Goal: Book appointment/travel/reservation

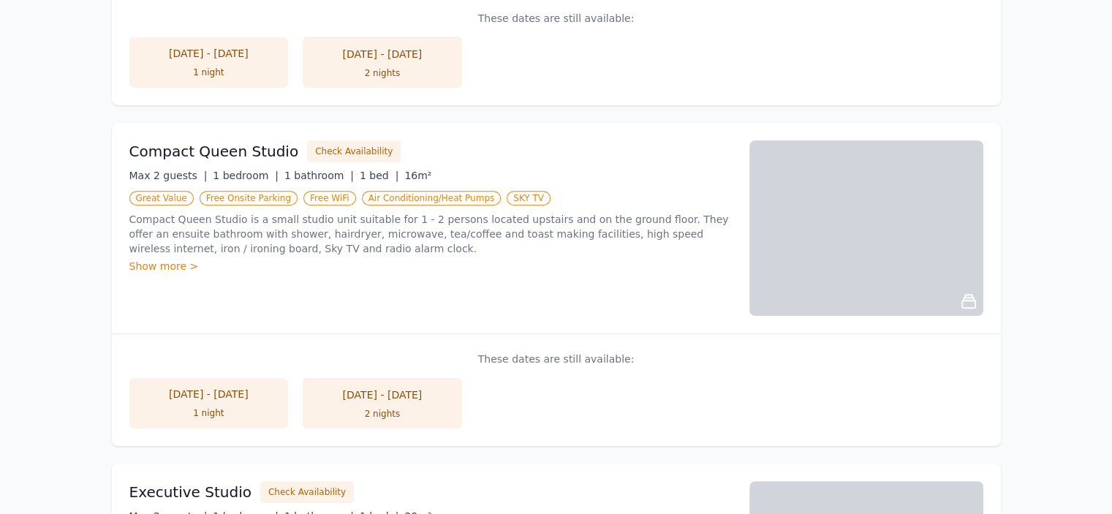
scroll to position [439, 0]
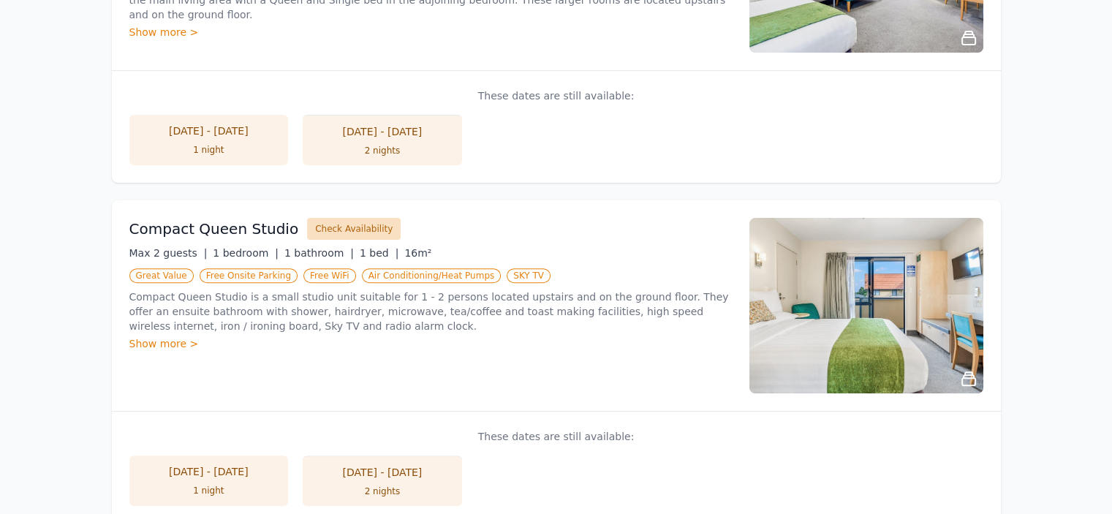
click at [330, 237] on button "Check Availability" at bounding box center [354, 229] width 94 height 22
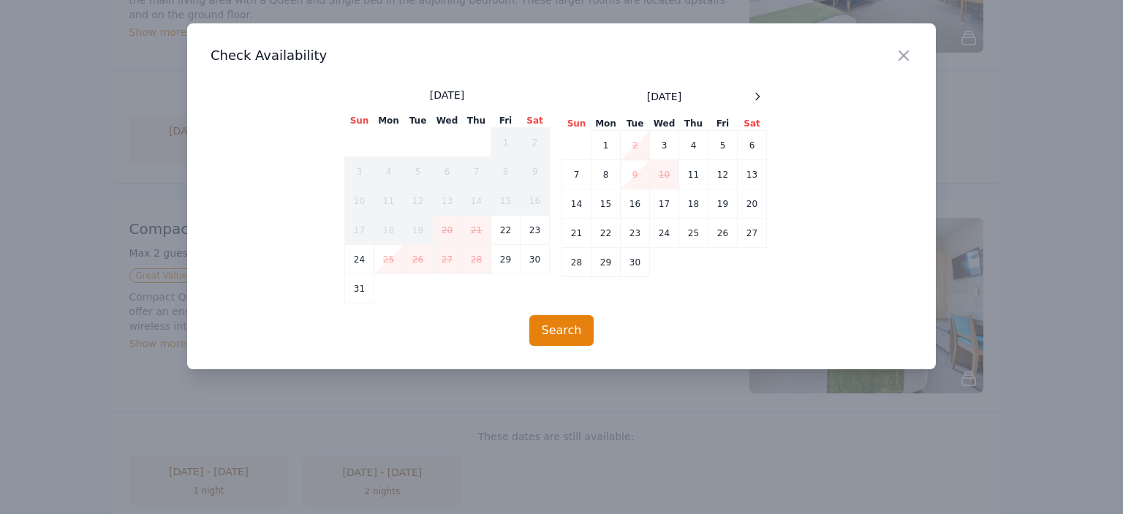
click at [914, 54] on div "Close" at bounding box center [915, 46] width 41 height 46
click at [913, 53] on div "Close" at bounding box center [915, 46] width 41 height 46
click at [900, 53] on icon "button" at bounding box center [903, 55] width 9 height 9
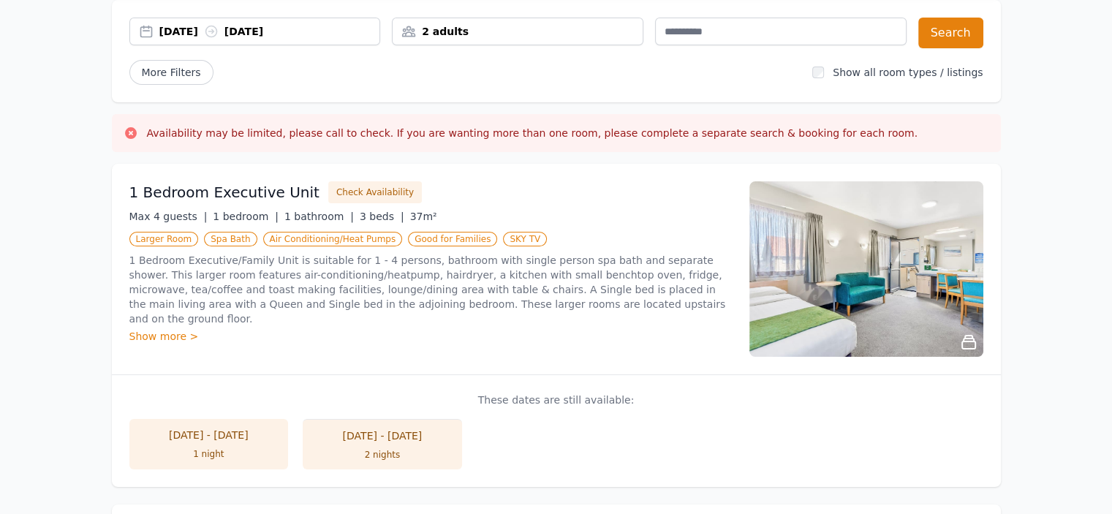
scroll to position [219, 0]
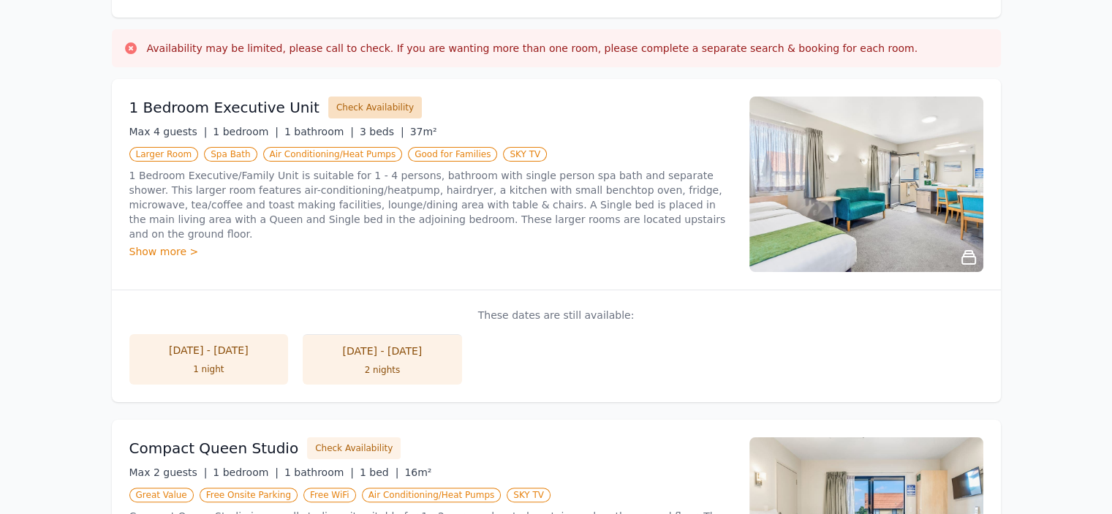
click at [365, 104] on button "Check Availability" at bounding box center [375, 107] width 94 height 22
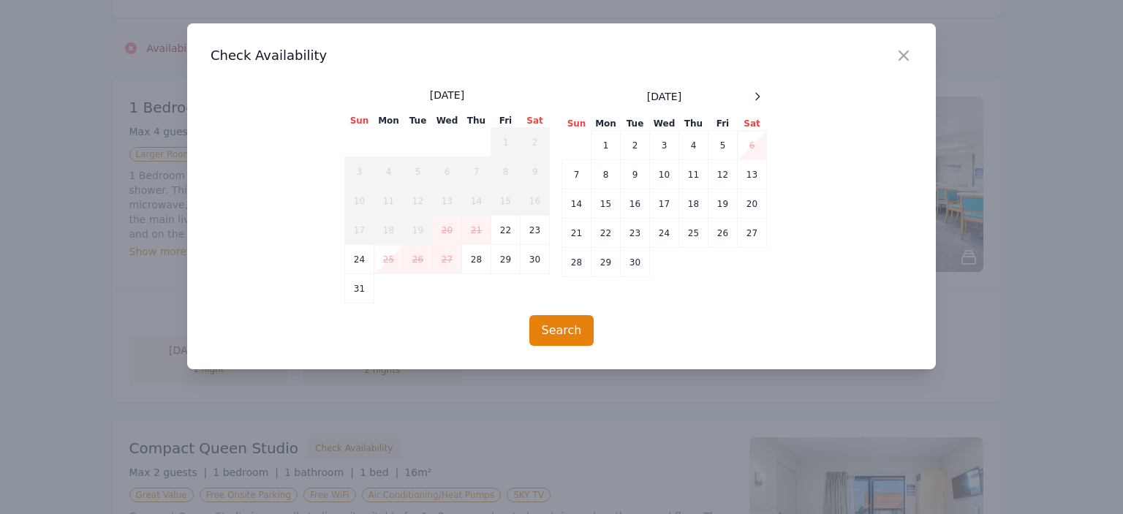
drag, startPoint x: 909, startPoint y: 56, endPoint x: 789, endPoint y: 104, distance: 129.0
click at [912, 56] on div "Close" at bounding box center [915, 46] width 41 height 46
click at [892, 60] on h3 "Check Availability" at bounding box center [562, 56] width 702 height 18
click at [903, 56] on icon "button" at bounding box center [903, 55] width 9 height 9
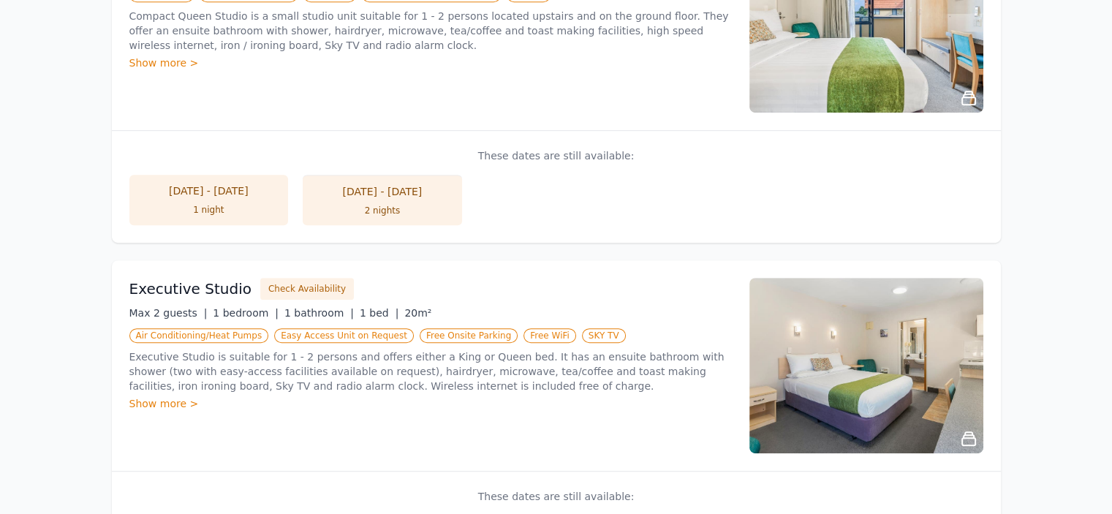
scroll to position [804, 0]
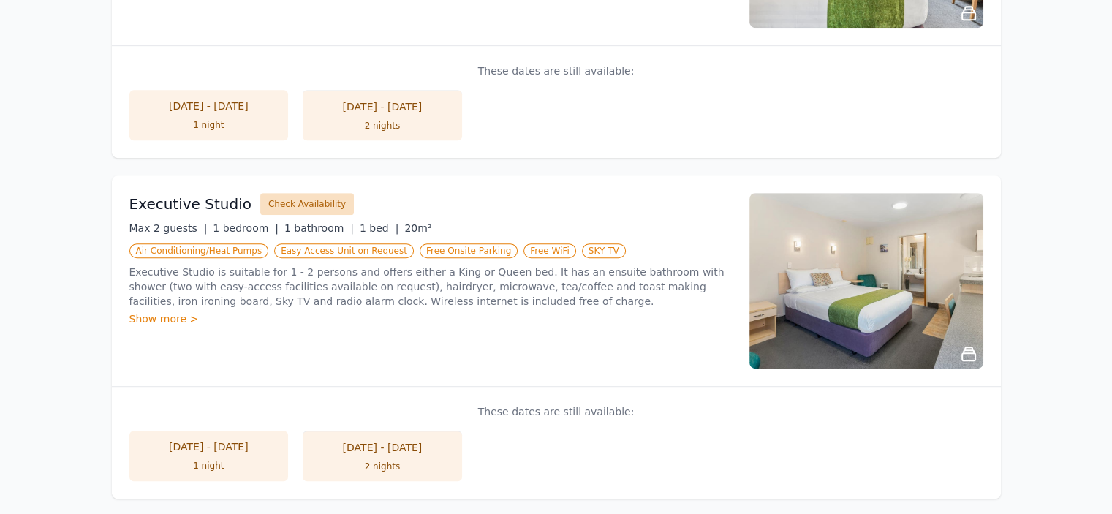
click at [307, 207] on button "Check Availability" at bounding box center [307, 204] width 94 height 22
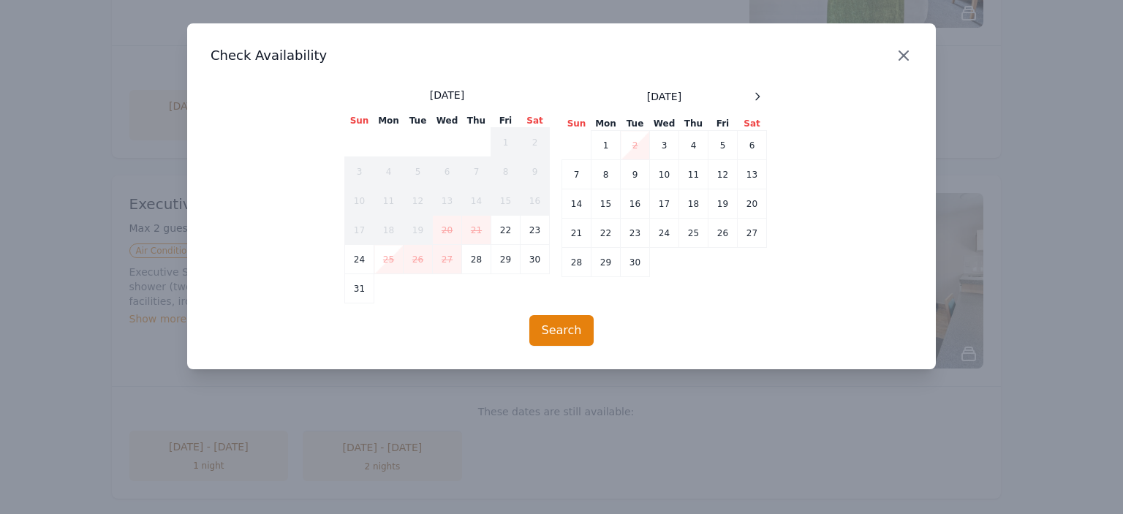
click at [902, 58] on icon "button" at bounding box center [903, 55] width 9 height 9
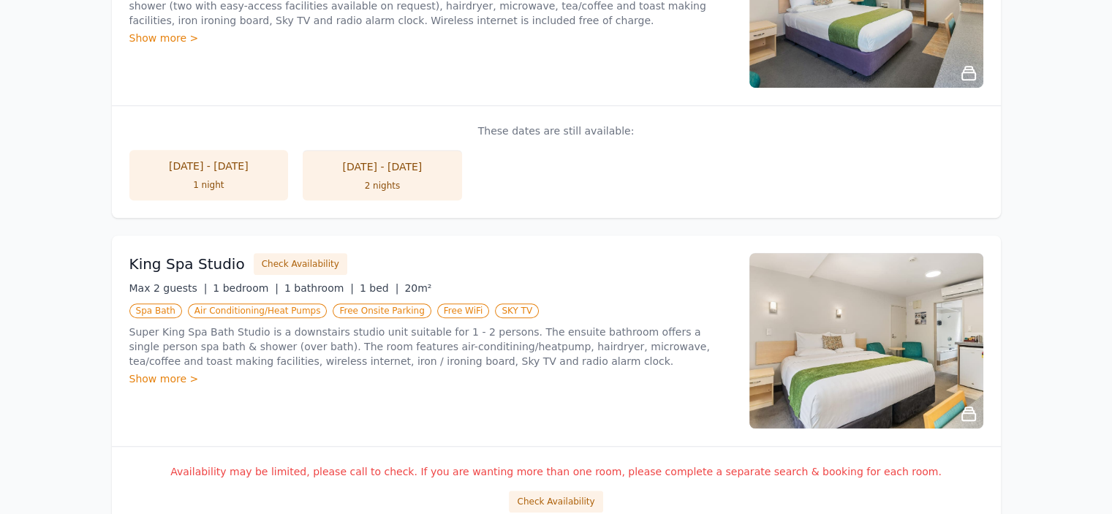
scroll to position [1096, 0]
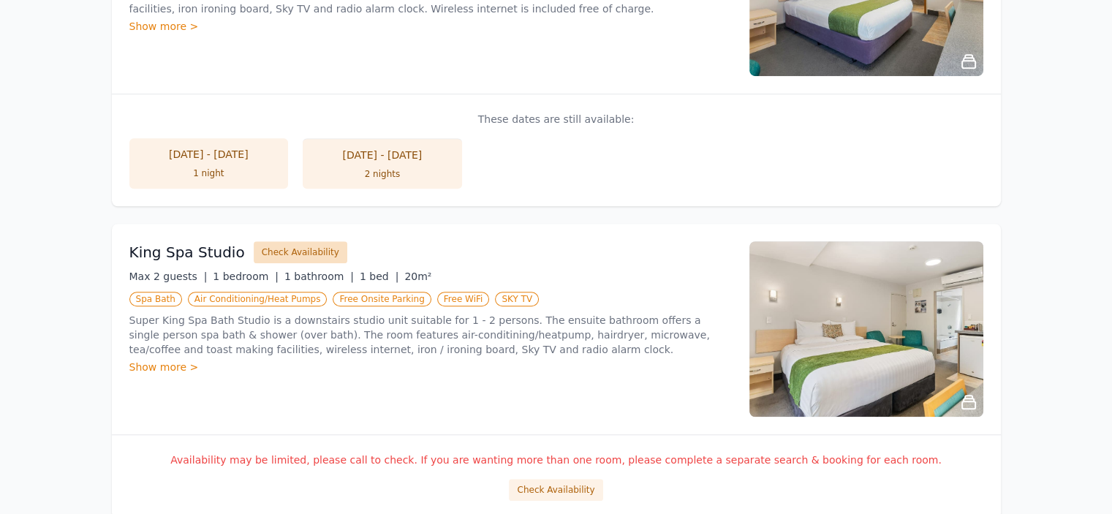
click at [292, 251] on button "Check Availability" at bounding box center [301, 252] width 94 height 22
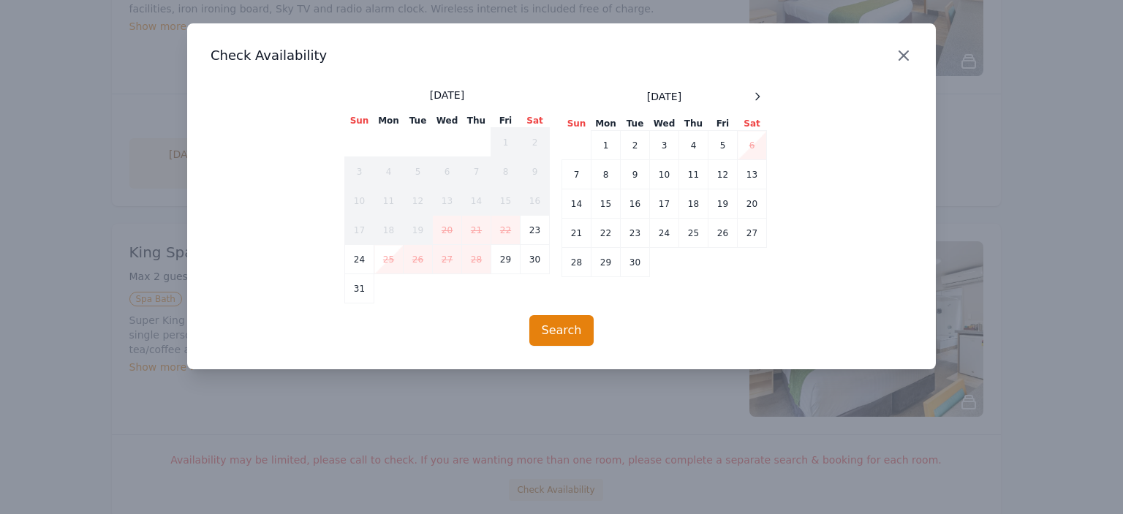
click at [909, 53] on icon "button" at bounding box center [904, 56] width 18 height 18
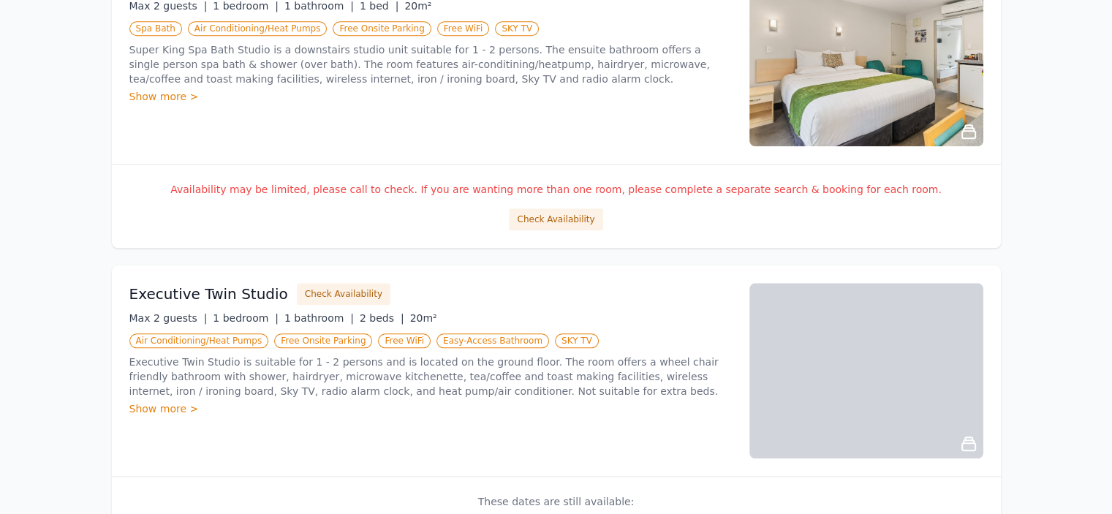
scroll to position [1389, 0]
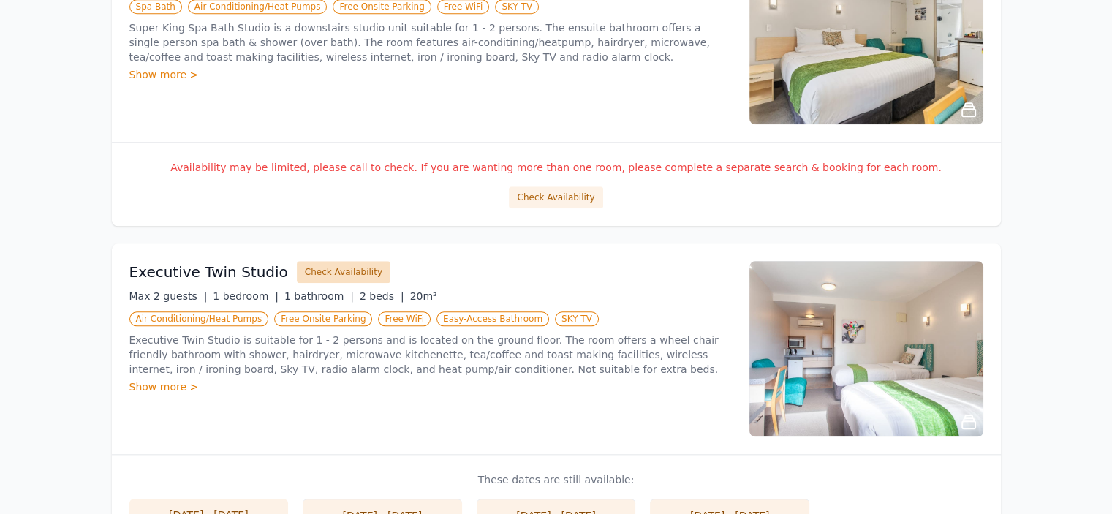
click at [348, 271] on button "Check Availability" at bounding box center [344, 272] width 94 height 22
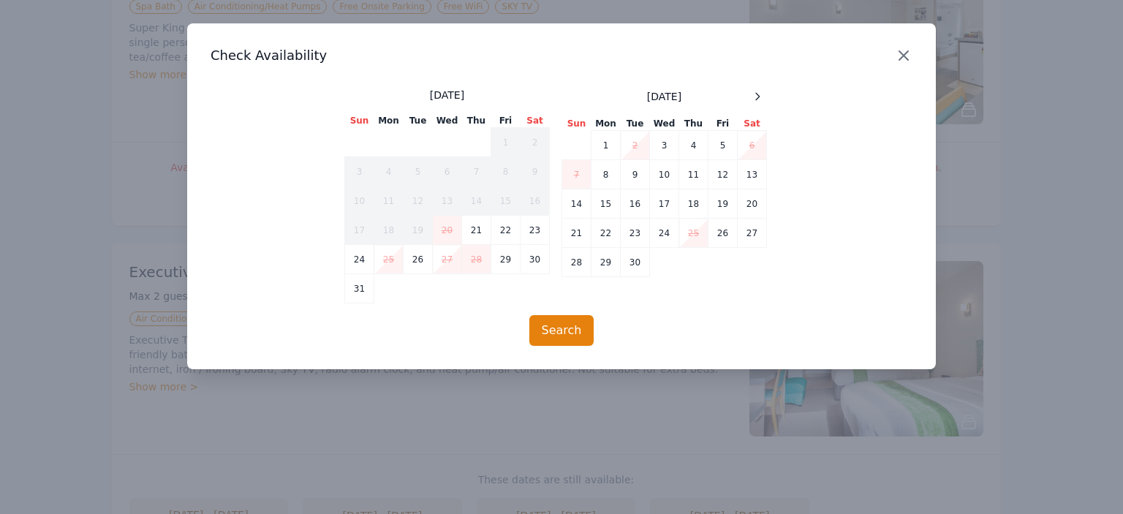
click at [896, 59] on icon "button" at bounding box center [904, 56] width 18 height 18
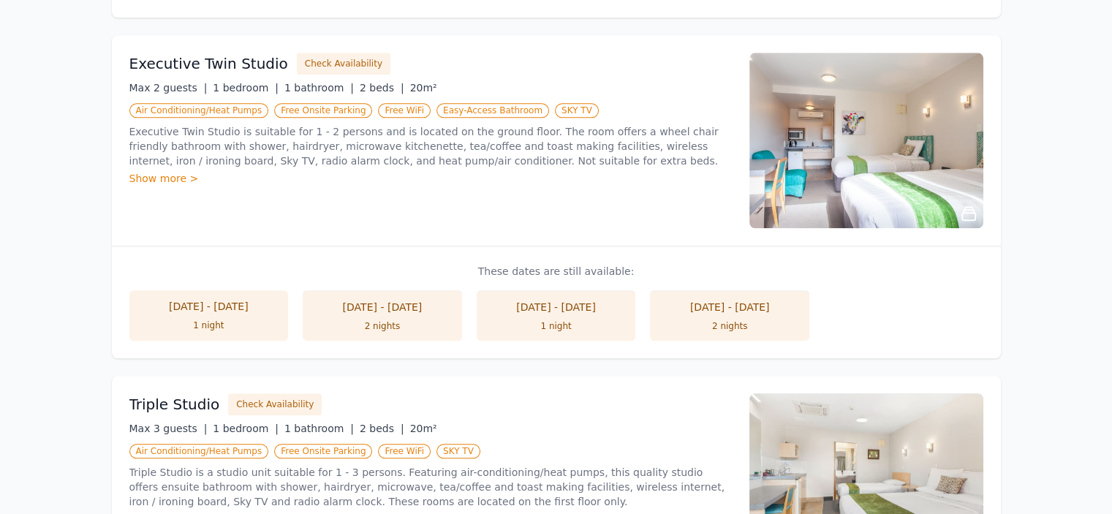
scroll to position [1535, 0]
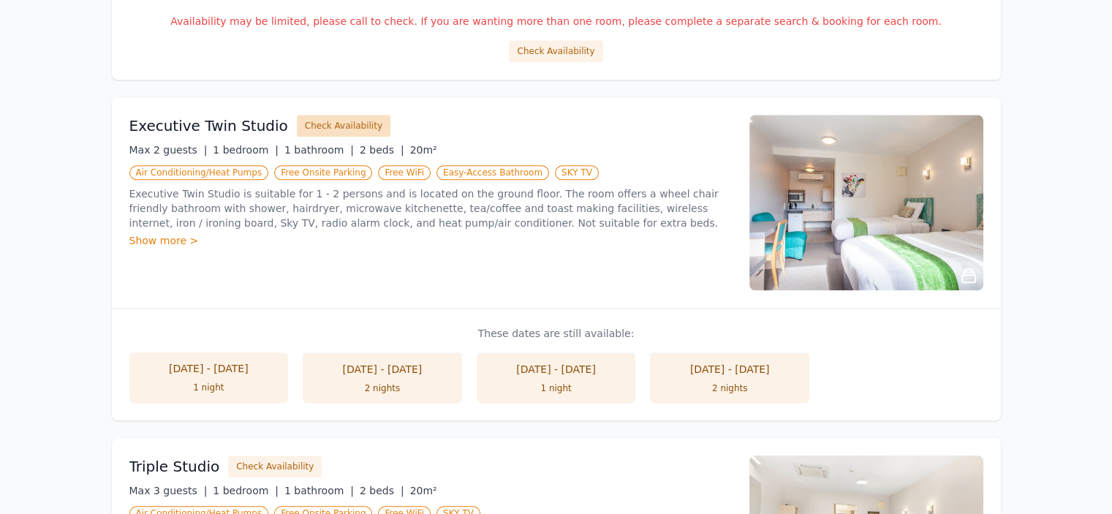
click at [339, 124] on button "Check Availability" at bounding box center [344, 126] width 94 height 22
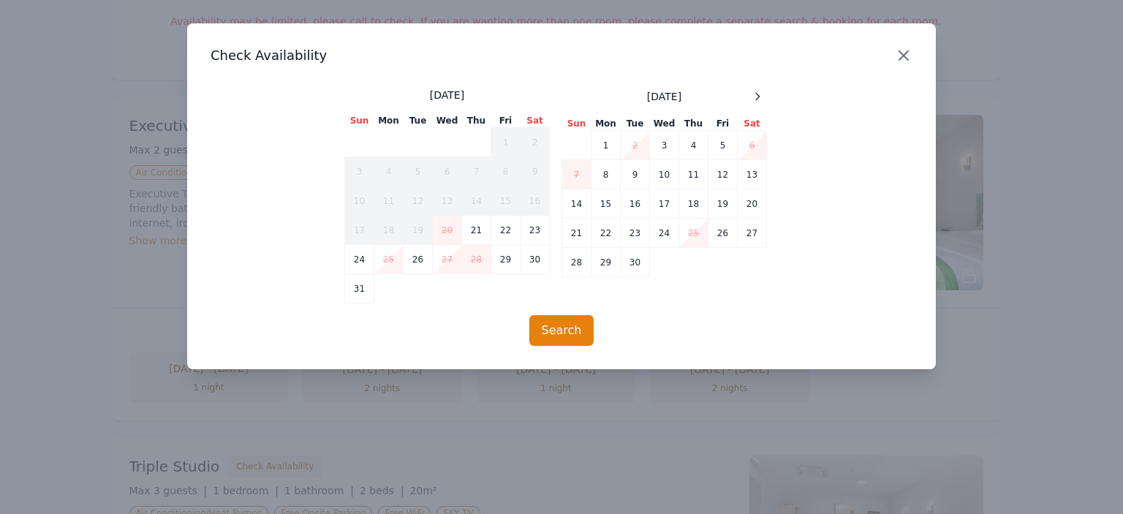
click at [902, 54] on icon "button" at bounding box center [903, 55] width 9 height 9
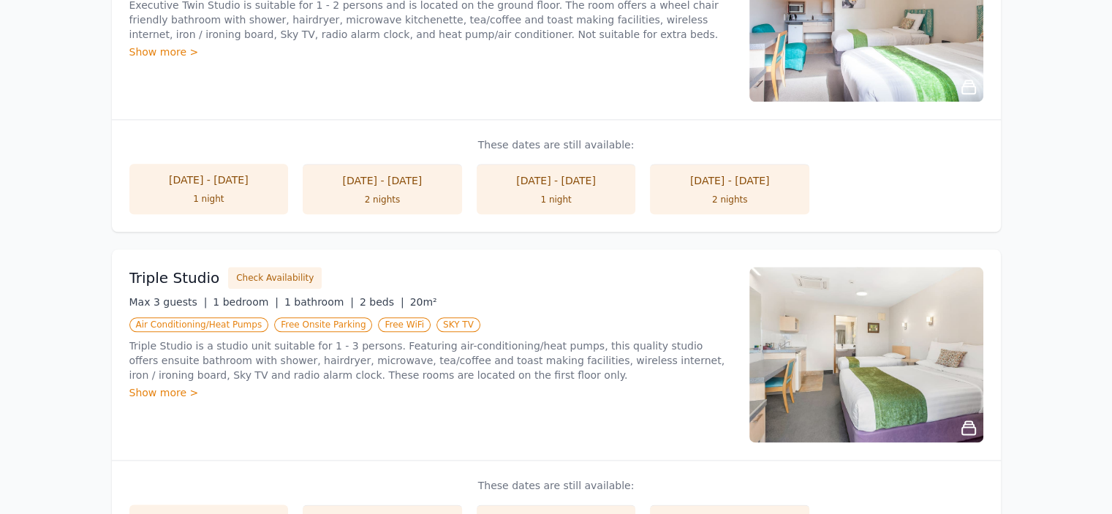
scroll to position [1754, 0]
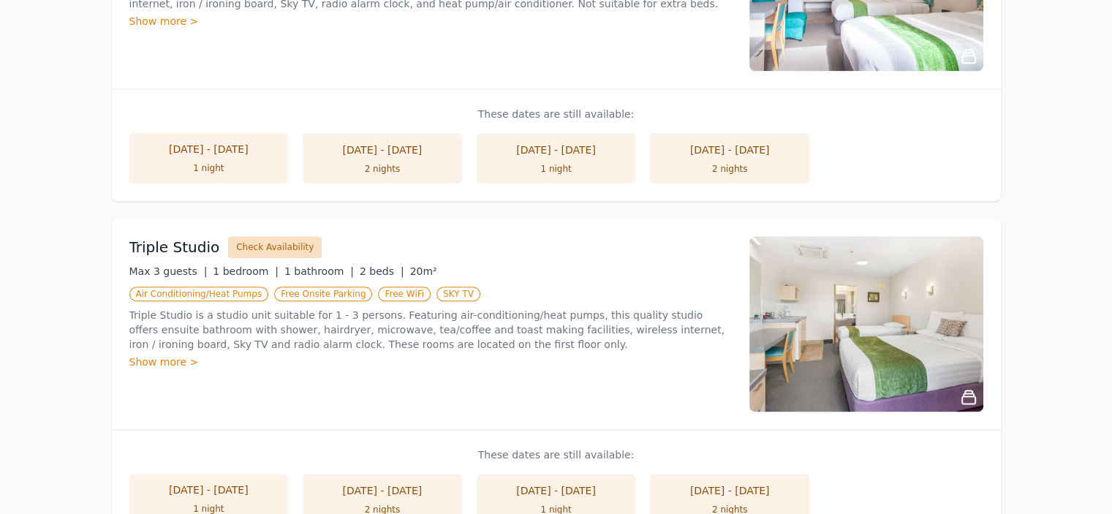
click at [268, 248] on button "Check Availability" at bounding box center [275, 247] width 94 height 22
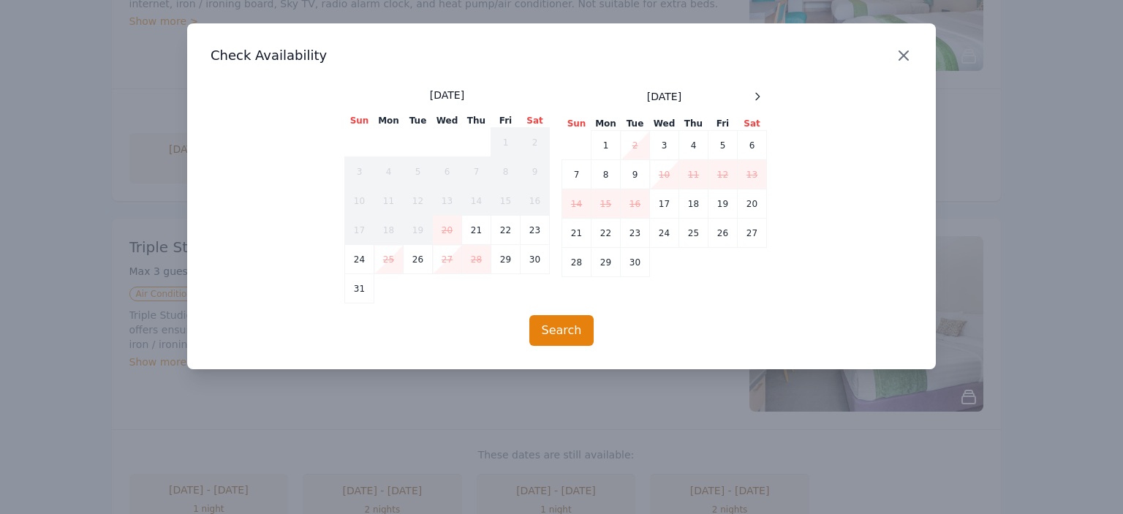
click at [901, 56] on icon "button" at bounding box center [904, 56] width 18 height 18
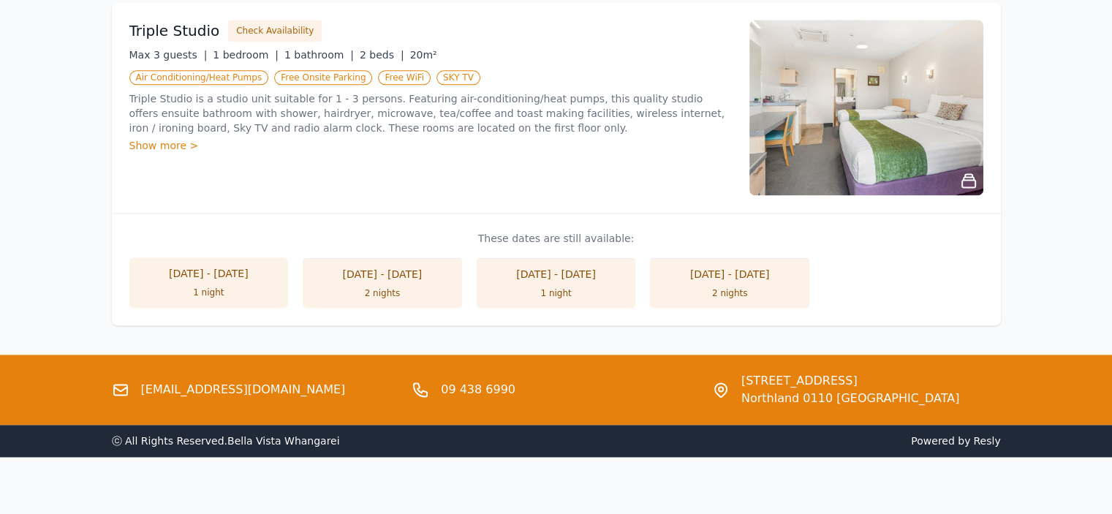
scroll to position [1981, 0]
